Goal: Navigation & Orientation: Find specific page/section

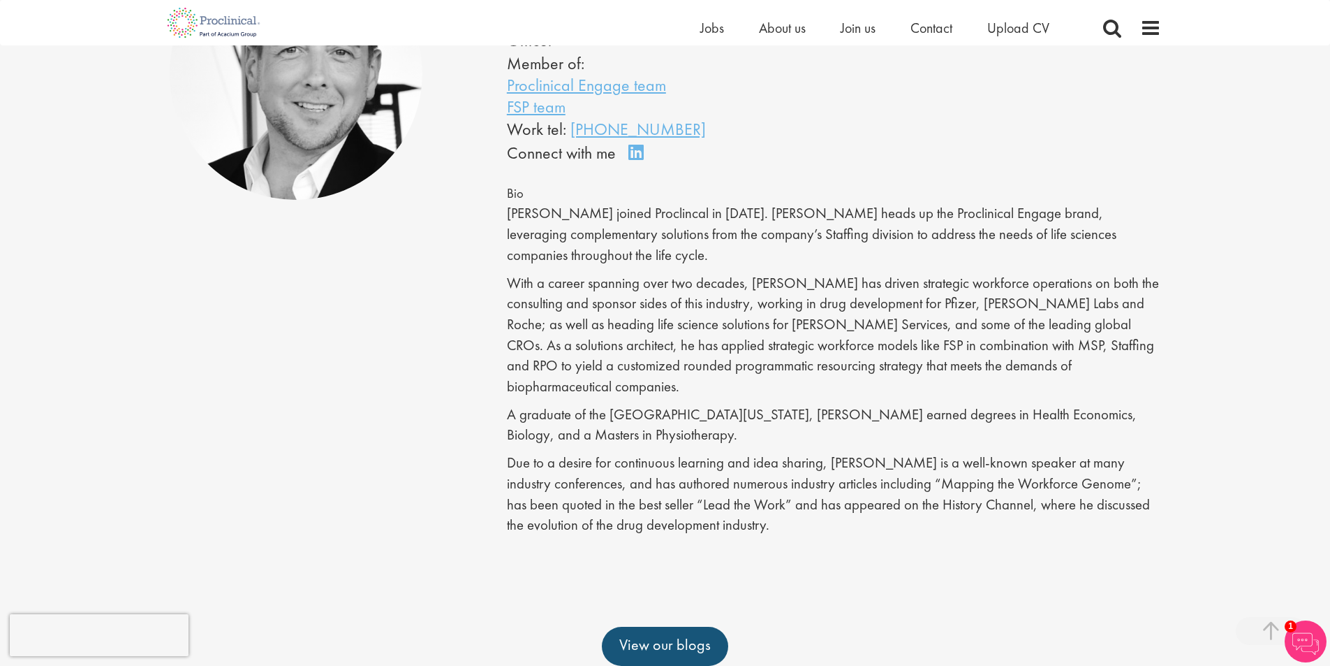
scroll to position [279, 0]
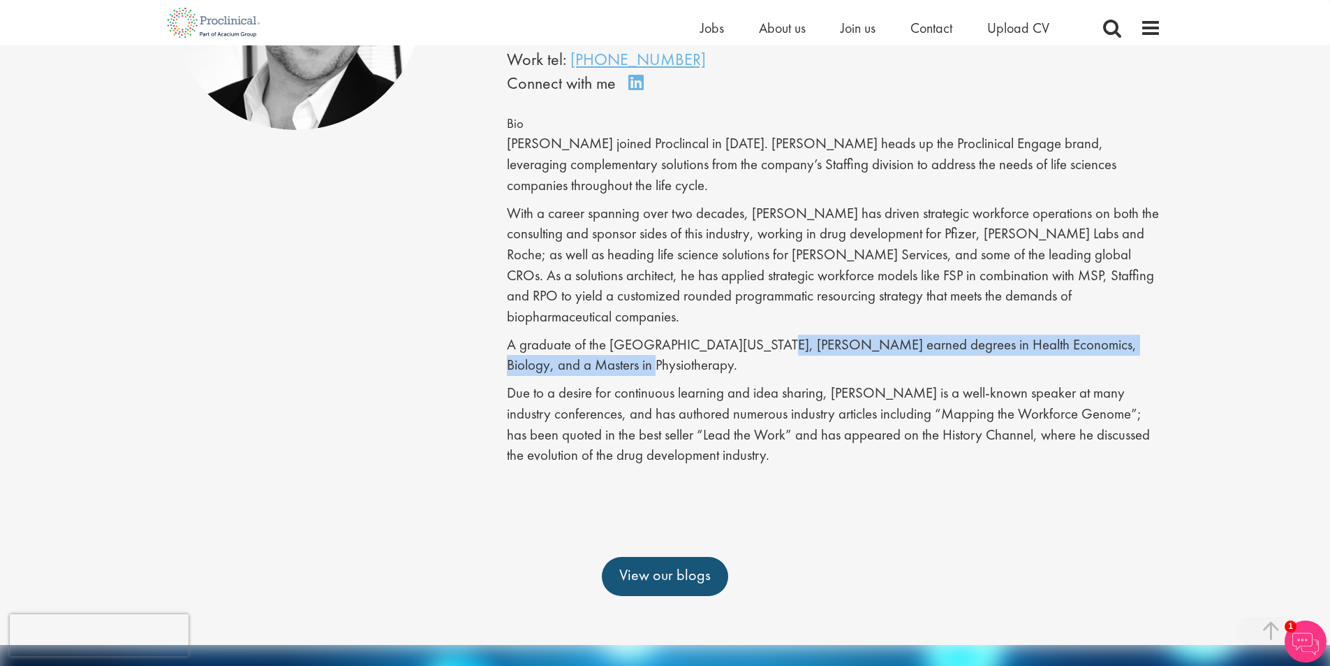
drag, startPoint x: 749, startPoint y: 304, endPoint x: 927, endPoint y: 318, distance: 178.6
click at [927, 335] on p "A graduate of the [GEOGRAPHIC_DATA][US_STATE], [PERSON_NAME] earned degrees in …" at bounding box center [834, 355] width 654 height 41
click at [930, 335] on p "A graduate of the [GEOGRAPHIC_DATA][US_STATE], [PERSON_NAME] earned degrees in …" at bounding box center [834, 355] width 654 height 41
drag, startPoint x: 933, startPoint y: 324, endPoint x: 929, endPoint y: 301, distance: 23.4
click at [929, 335] on p "A graduate of the [GEOGRAPHIC_DATA][US_STATE], [PERSON_NAME] earned degrees in …" at bounding box center [834, 355] width 654 height 41
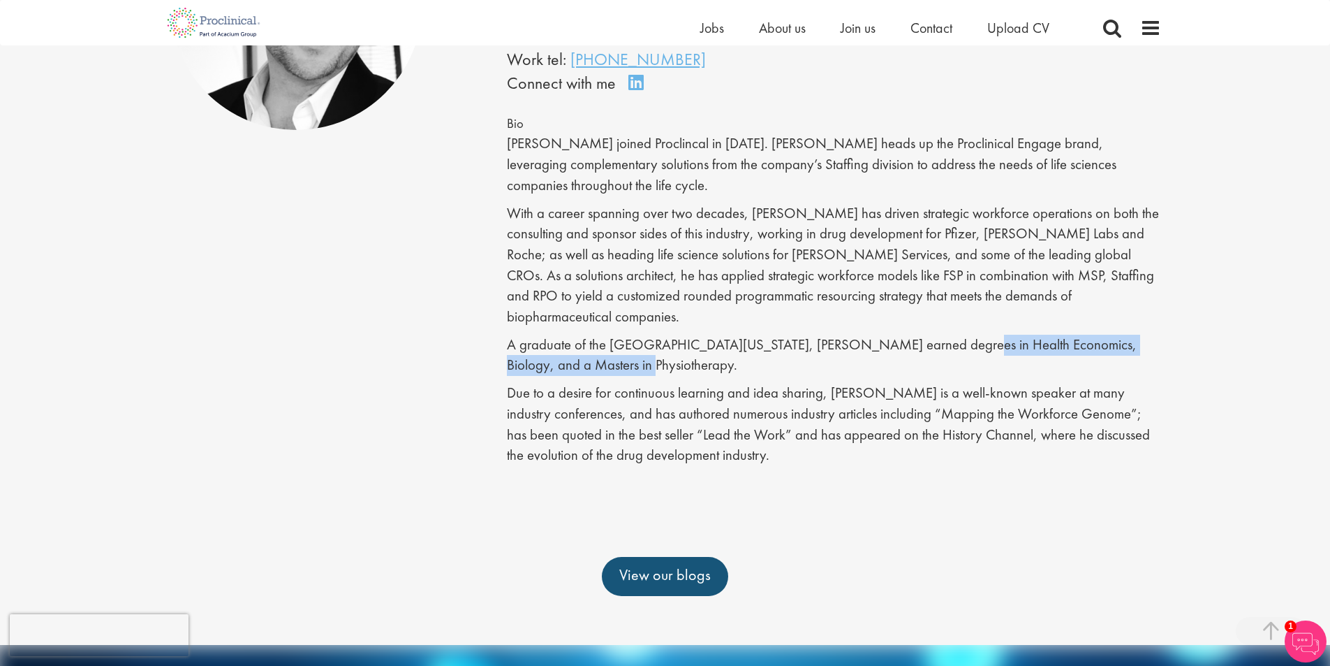
click at [929, 335] on p "A graduate of the [GEOGRAPHIC_DATA][US_STATE], [PERSON_NAME] earned degrees in …" at bounding box center [834, 355] width 654 height 41
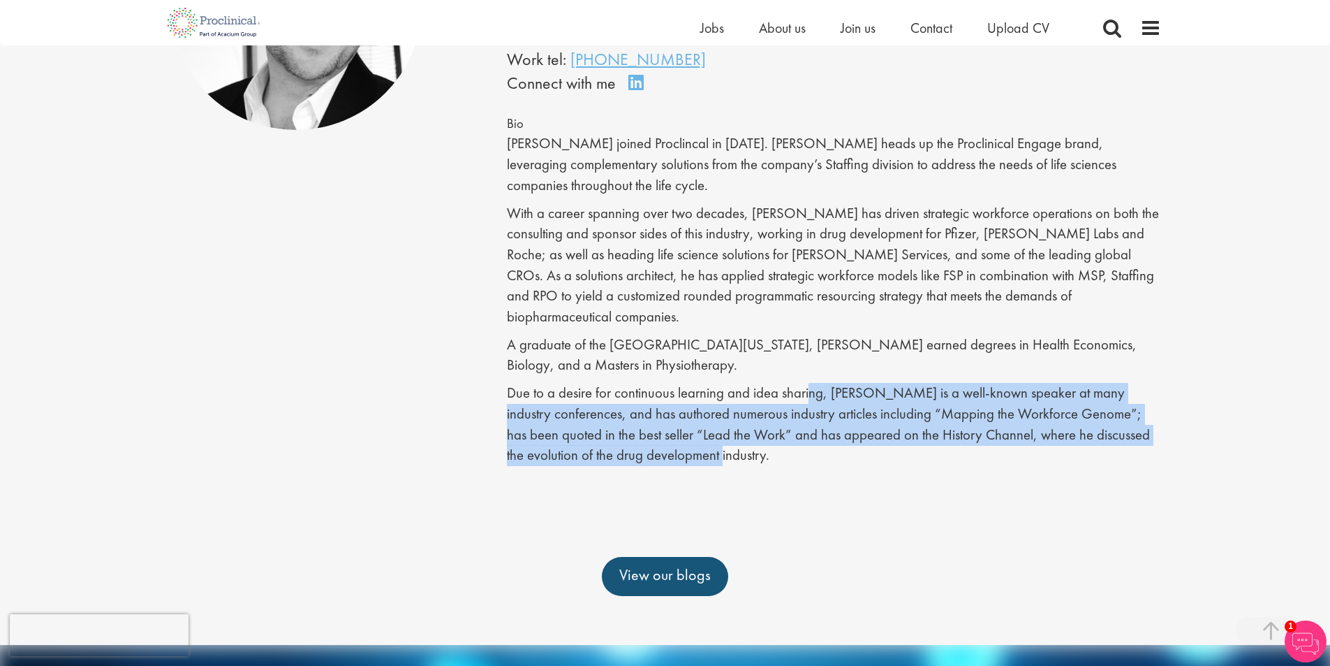
drag, startPoint x: 811, startPoint y: 356, endPoint x: 859, endPoint y: 418, distance: 78.2
click at [859, 418] on p "Due to a desire for continuous learning and idea sharing, [PERSON_NAME] is a we…" at bounding box center [834, 424] width 654 height 83
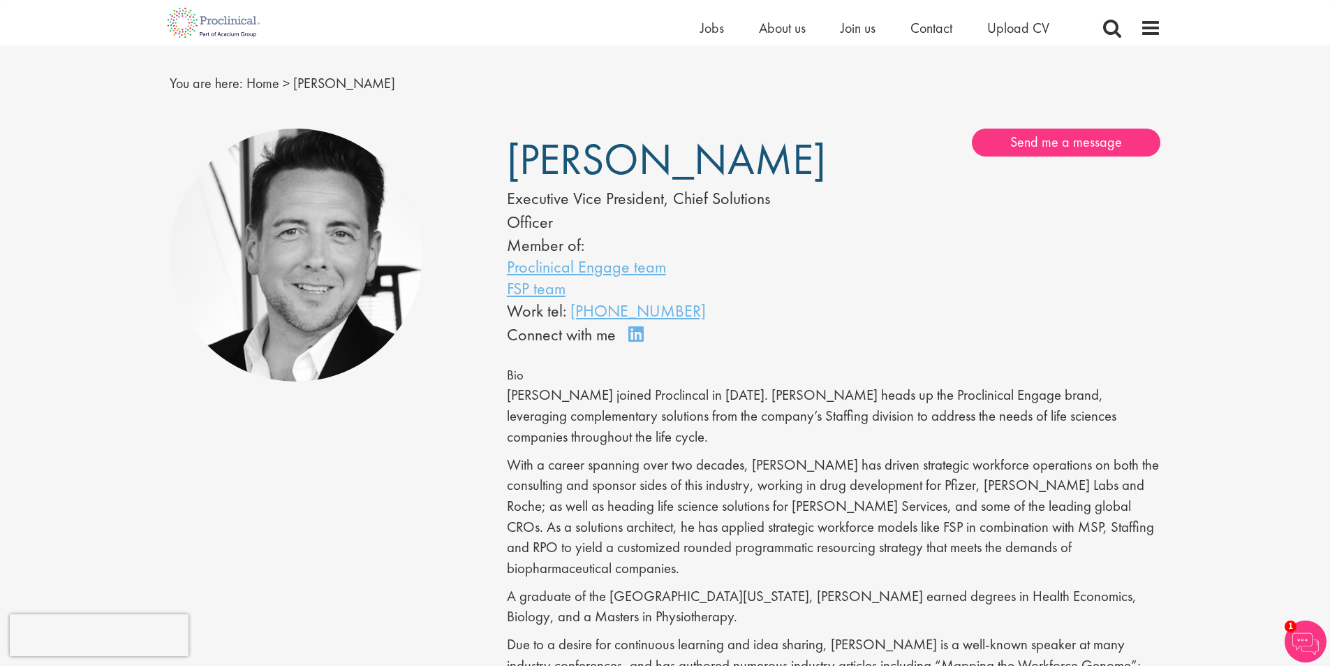
scroll to position [0, 0]
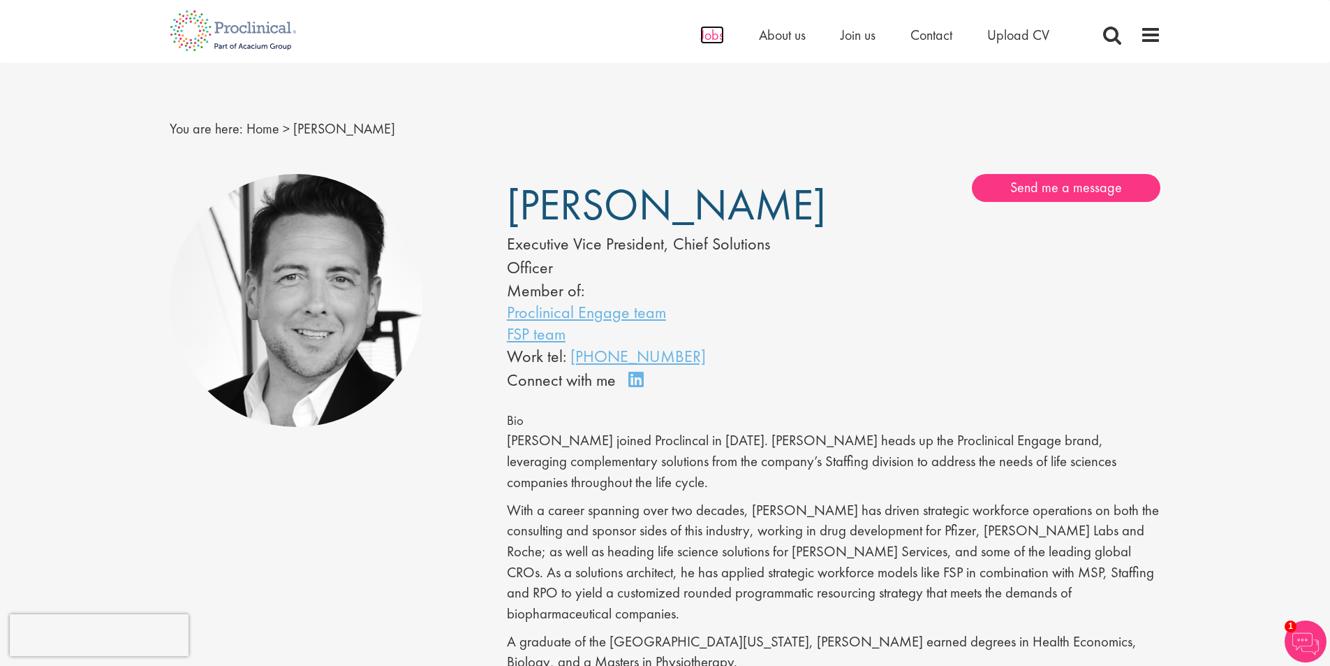
click at [717, 34] on span "Jobs" at bounding box center [712, 35] width 24 height 18
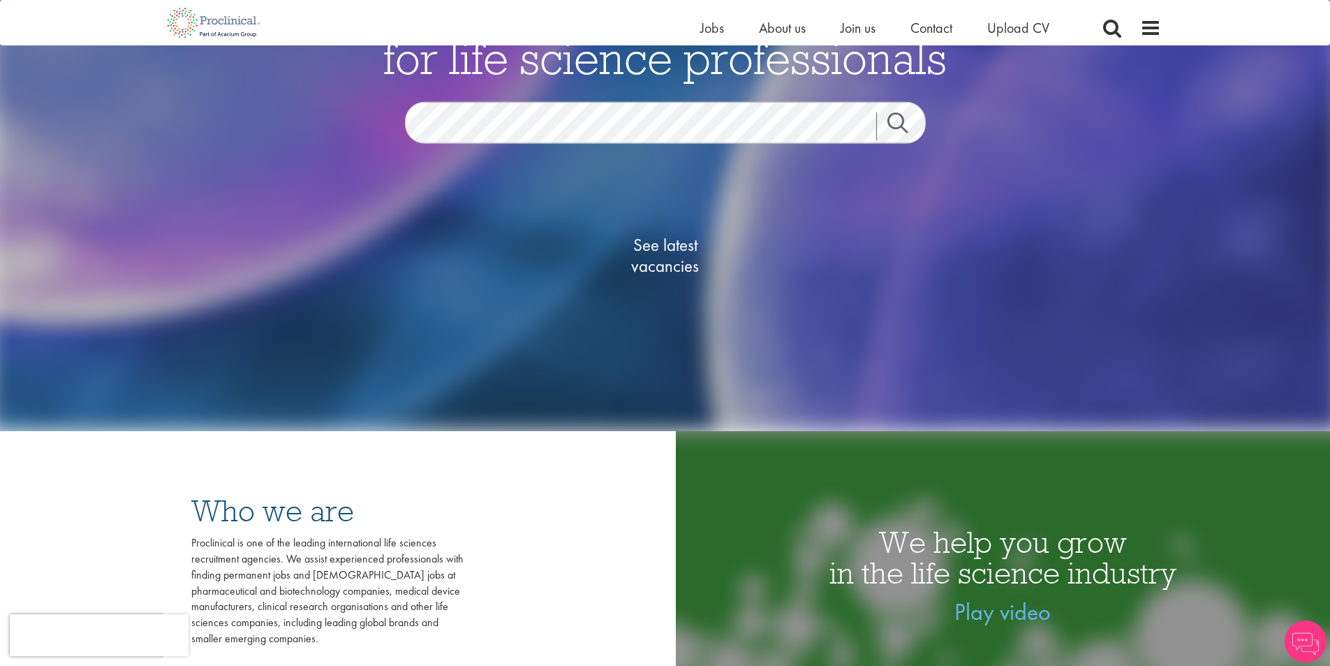
scroll to position [210, 0]
click at [666, 235] on span "See latest vacancies" at bounding box center [666, 256] width 140 height 42
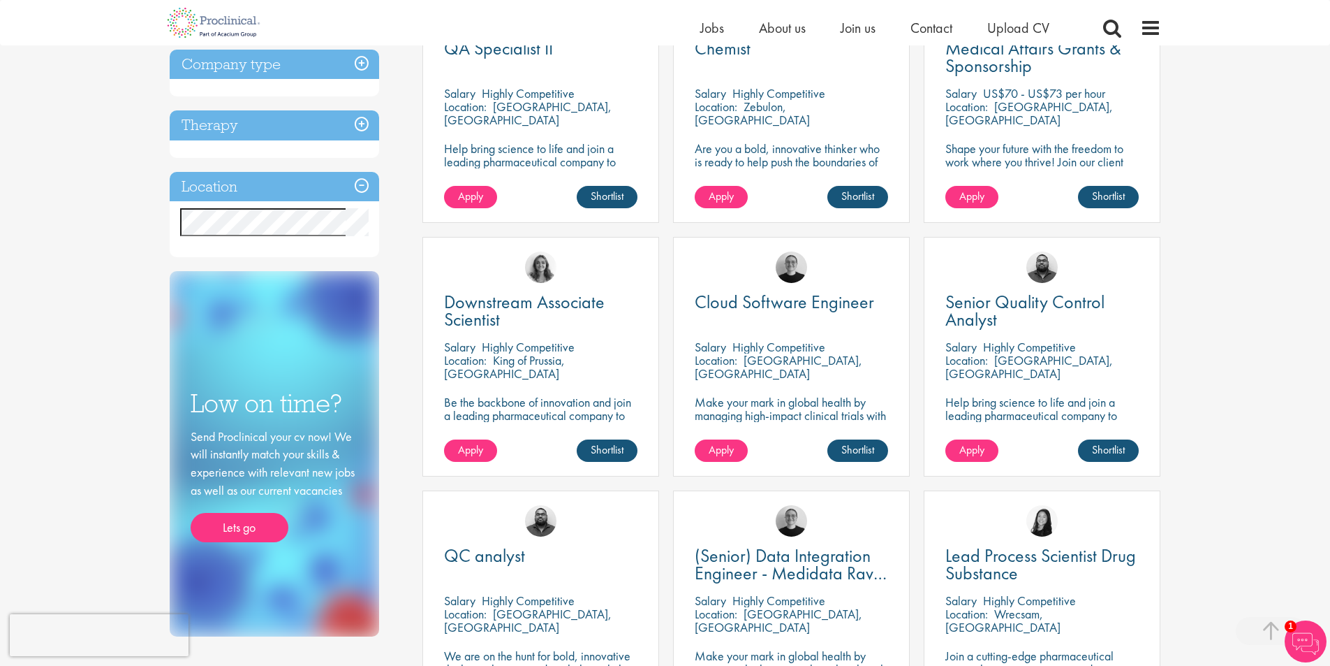
scroll to position [559, 0]
